Goal: Transaction & Acquisition: Download file/media

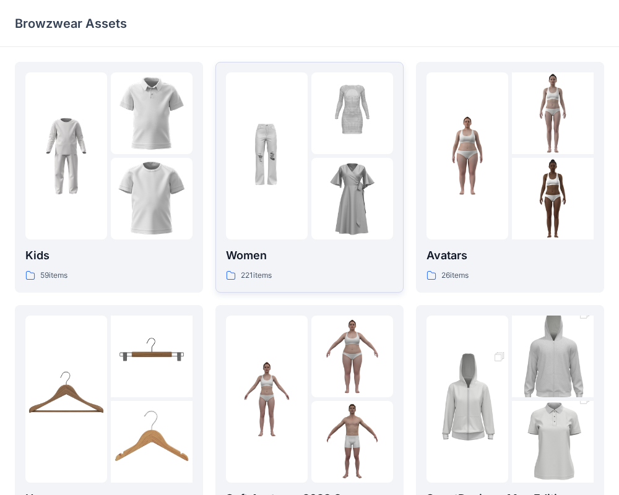
click at [295, 232] on div at bounding box center [267, 155] width 82 height 167
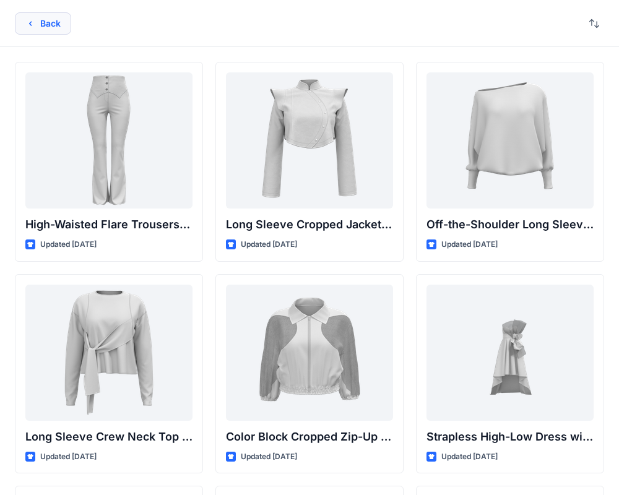
click at [28, 32] on button "Back" at bounding box center [43, 23] width 56 height 22
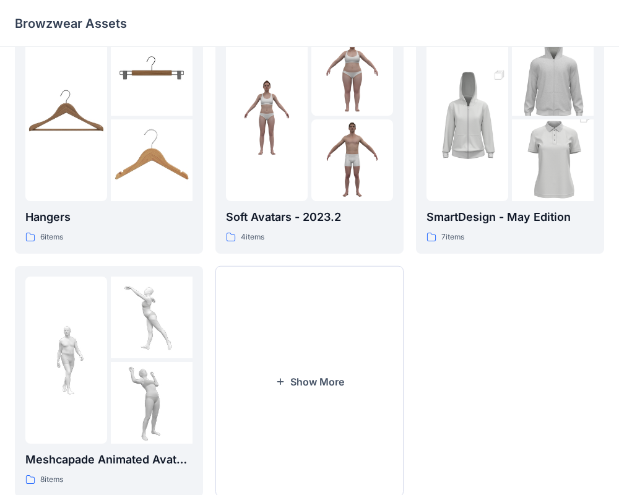
scroll to position [283, 0]
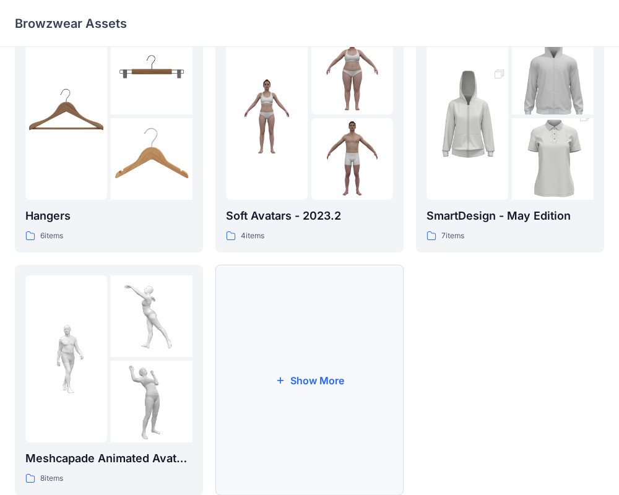
click at [322, 376] on button "Show More" at bounding box center [309, 380] width 188 height 231
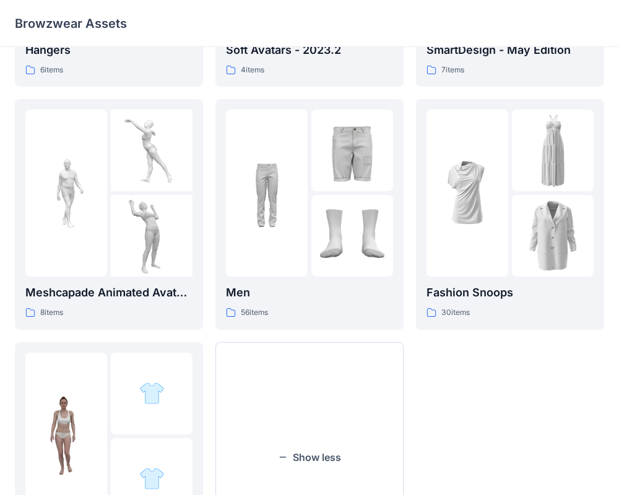
scroll to position [449, 0]
click at [344, 226] on img at bounding box center [352, 235] width 82 height 82
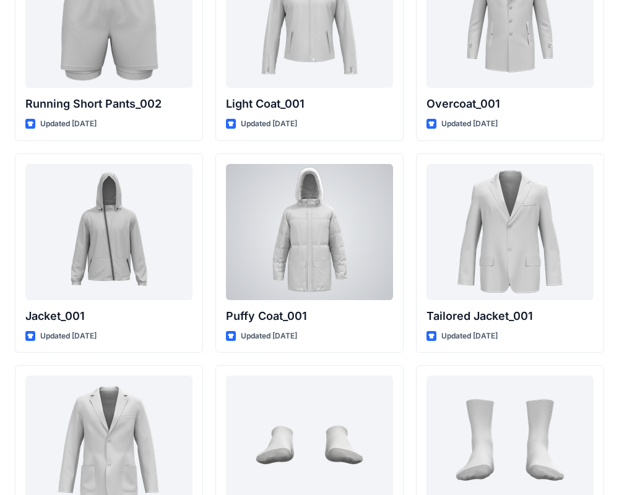
scroll to position [3316, 0]
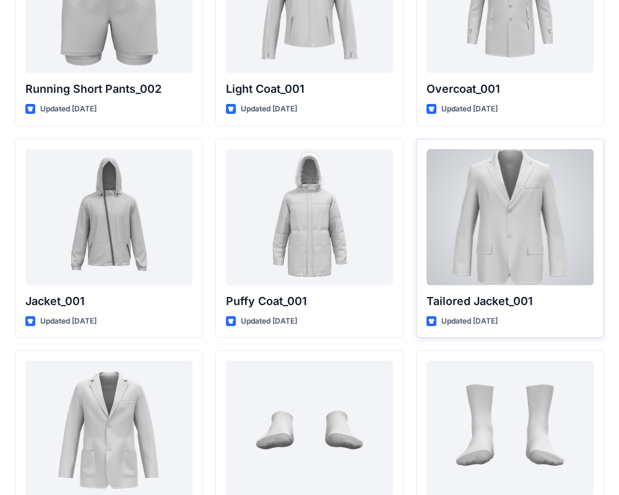
click at [524, 234] on div at bounding box center [509, 217] width 167 height 136
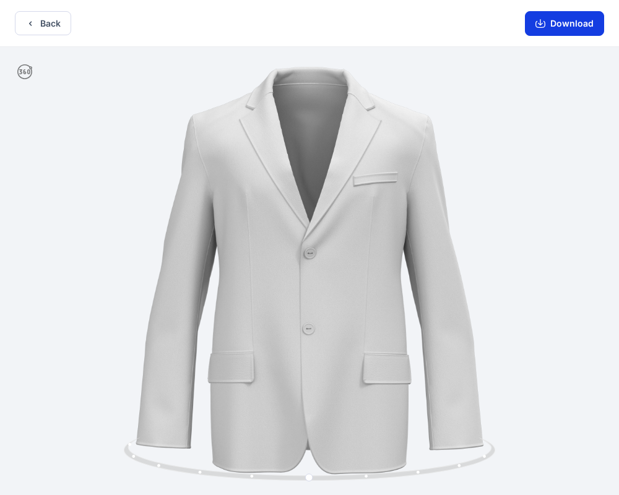
click at [571, 17] on button "Download" at bounding box center [564, 23] width 79 height 25
click at [561, 32] on button "Download" at bounding box center [564, 23] width 79 height 25
click at [562, 20] on button "Download" at bounding box center [564, 23] width 79 height 25
click at [48, 28] on button "Back" at bounding box center [43, 23] width 56 height 24
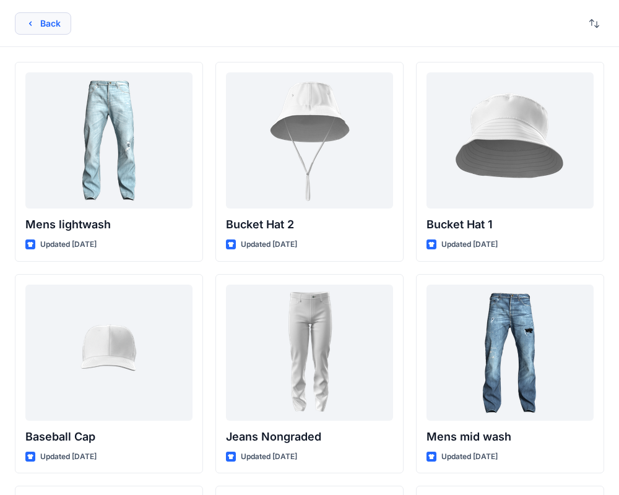
click at [52, 20] on button "Back" at bounding box center [43, 23] width 56 height 22
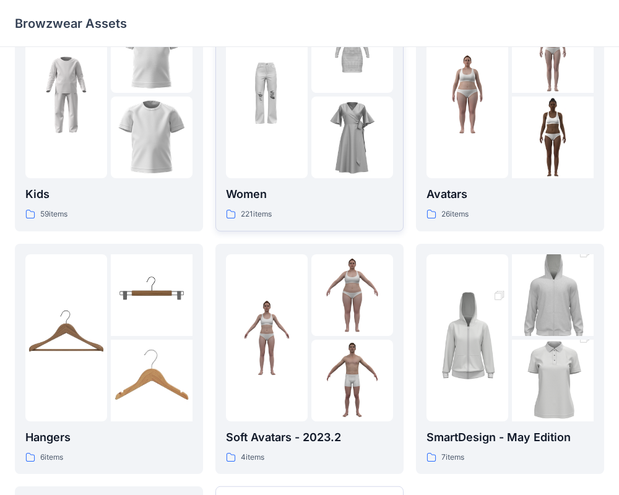
scroll to position [62, 0]
click at [345, 126] on img at bounding box center [352, 137] width 82 height 82
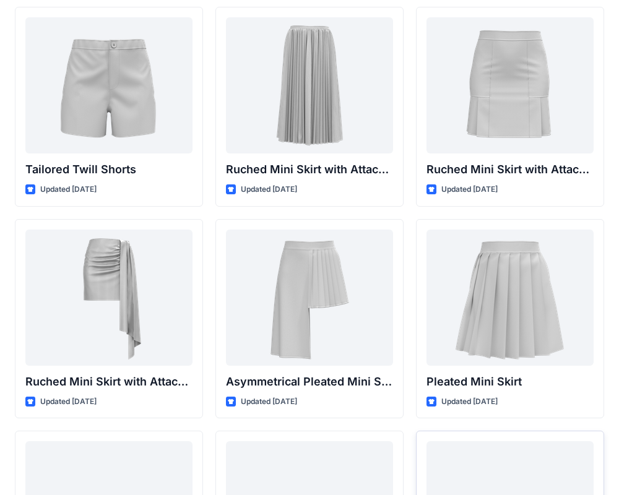
scroll to position [3233, 0]
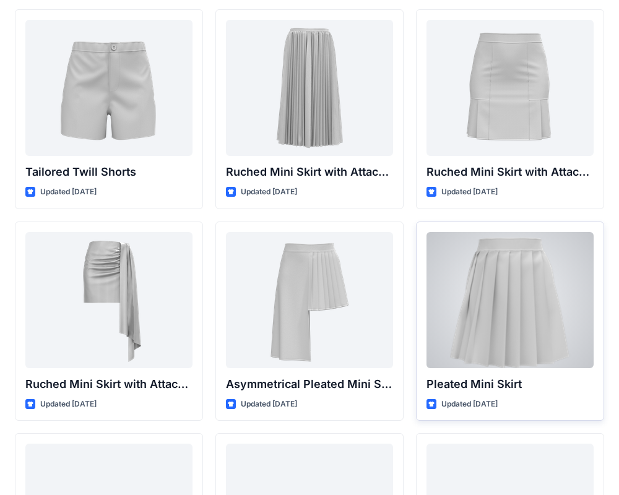
click at [520, 336] on div at bounding box center [509, 300] width 167 height 136
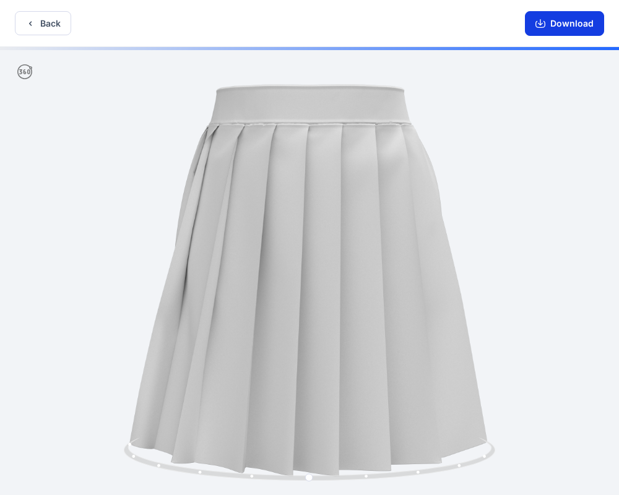
click at [579, 28] on button "Download" at bounding box center [564, 23] width 79 height 25
click at [537, 23] on icon "button" at bounding box center [540, 24] width 10 height 7
click at [574, 25] on button "Download" at bounding box center [564, 23] width 79 height 25
click at [549, 30] on button "Download" at bounding box center [564, 23] width 79 height 25
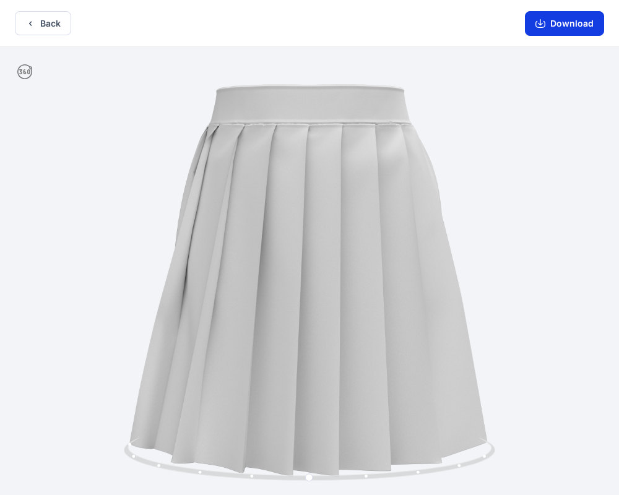
click at [549, 30] on button "Download" at bounding box center [564, 23] width 79 height 25
click at [585, 21] on button "Download" at bounding box center [564, 23] width 79 height 25
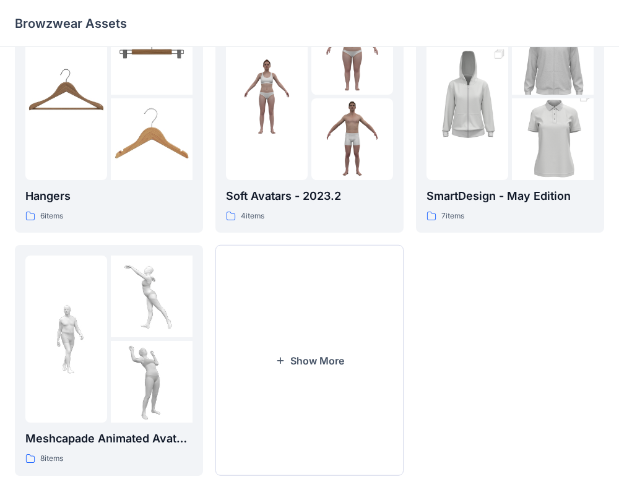
scroll to position [301, 0]
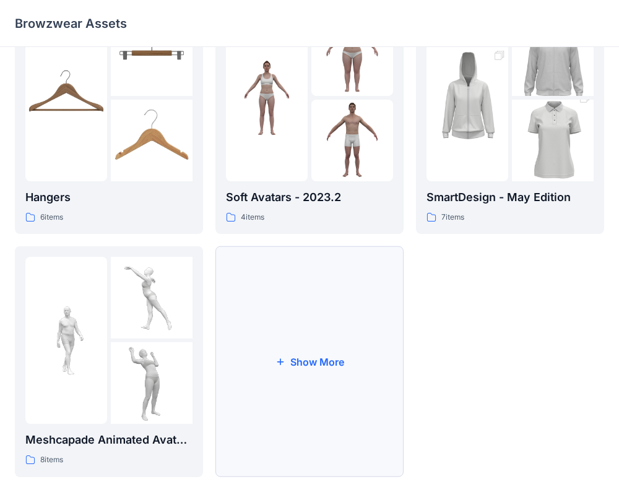
click at [288, 358] on button "Show More" at bounding box center [309, 361] width 188 height 231
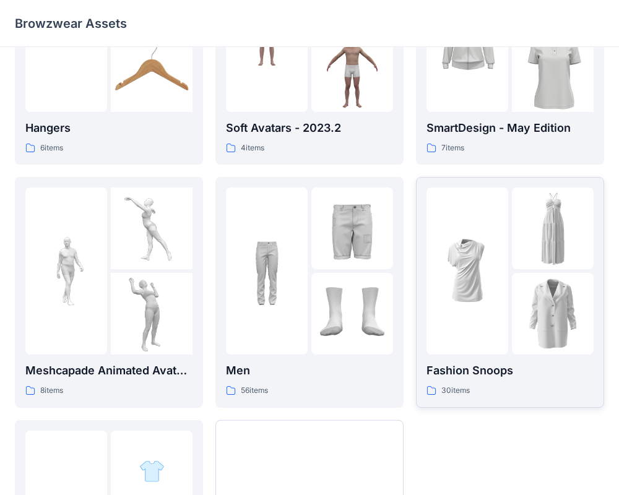
scroll to position [372, 0]
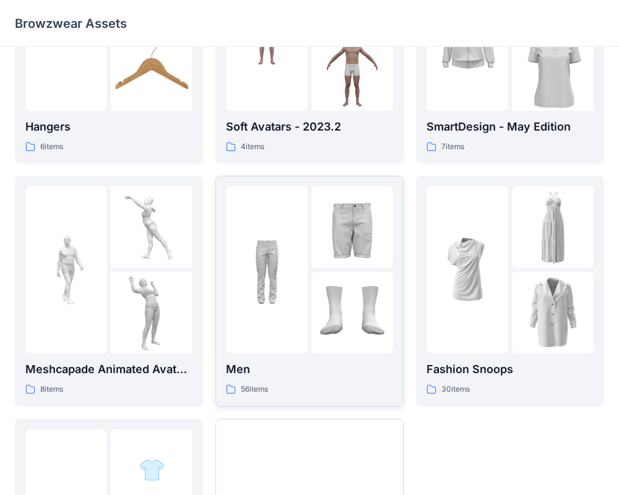
click at [322, 334] on img at bounding box center [352, 313] width 82 height 82
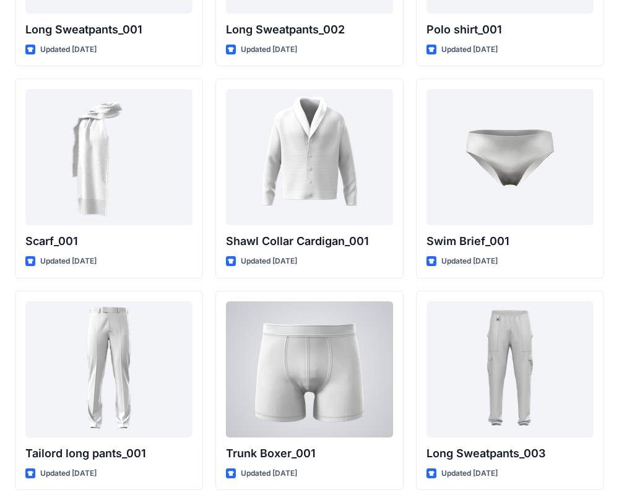
scroll to position [2743, 0]
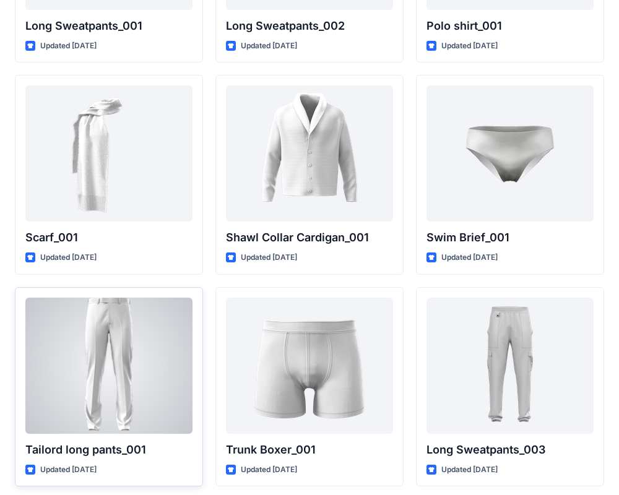
click at [147, 363] on div at bounding box center [108, 366] width 167 height 136
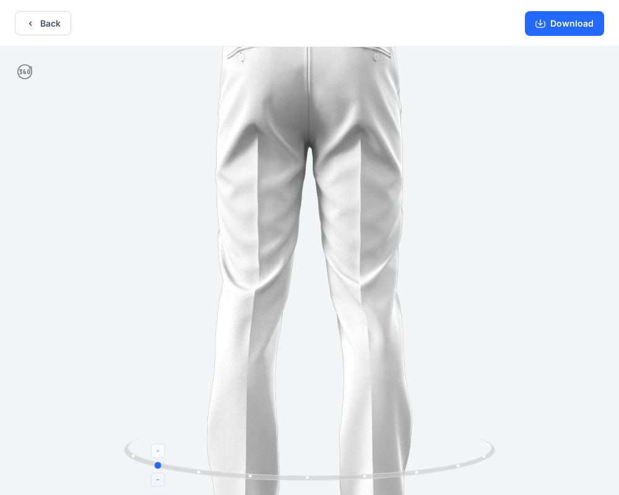
drag, startPoint x: 311, startPoint y: 478, endPoint x: 155, endPoint y: 449, distance: 159.3
click at [155, 449] on icon at bounding box center [311, 461] width 374 height 46
click at [547, 25] on button "Download" at bounding box center [564, 23] width 79 height 25
